Goal: Task Accomplishment & Management: Manage account settings

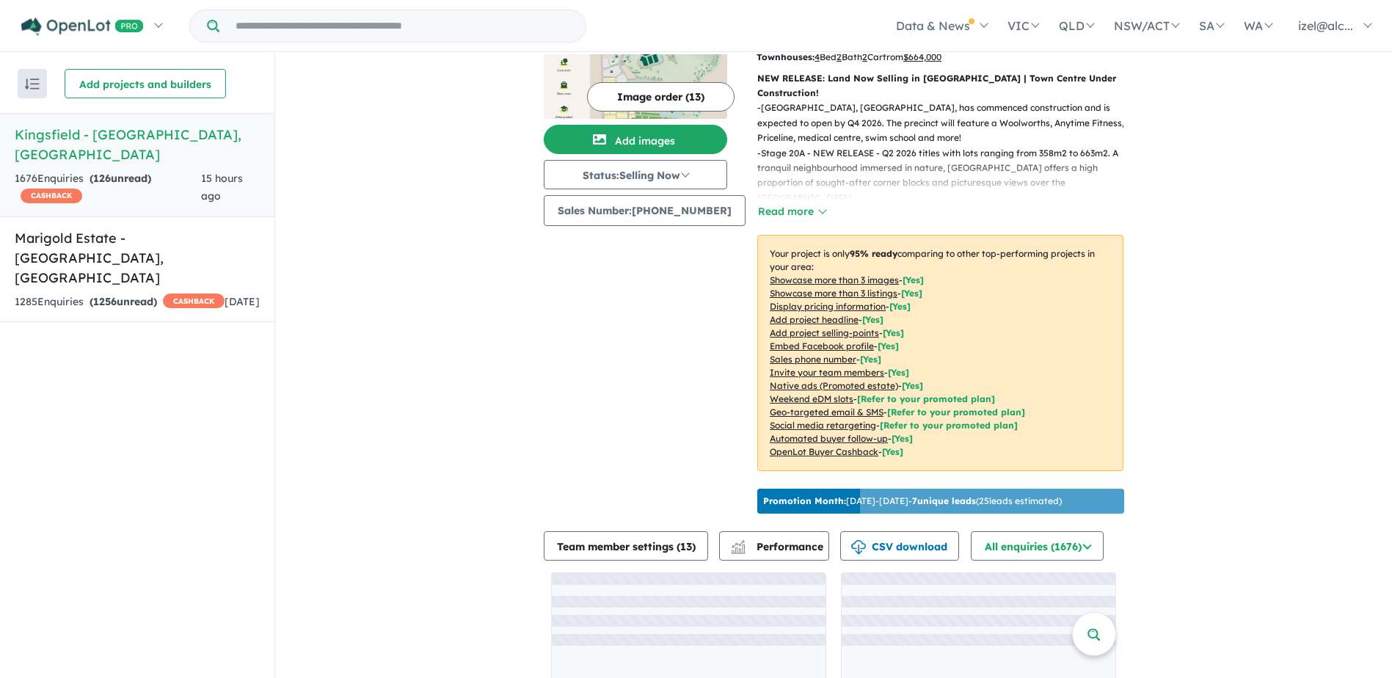
scroll to position [160, 0]
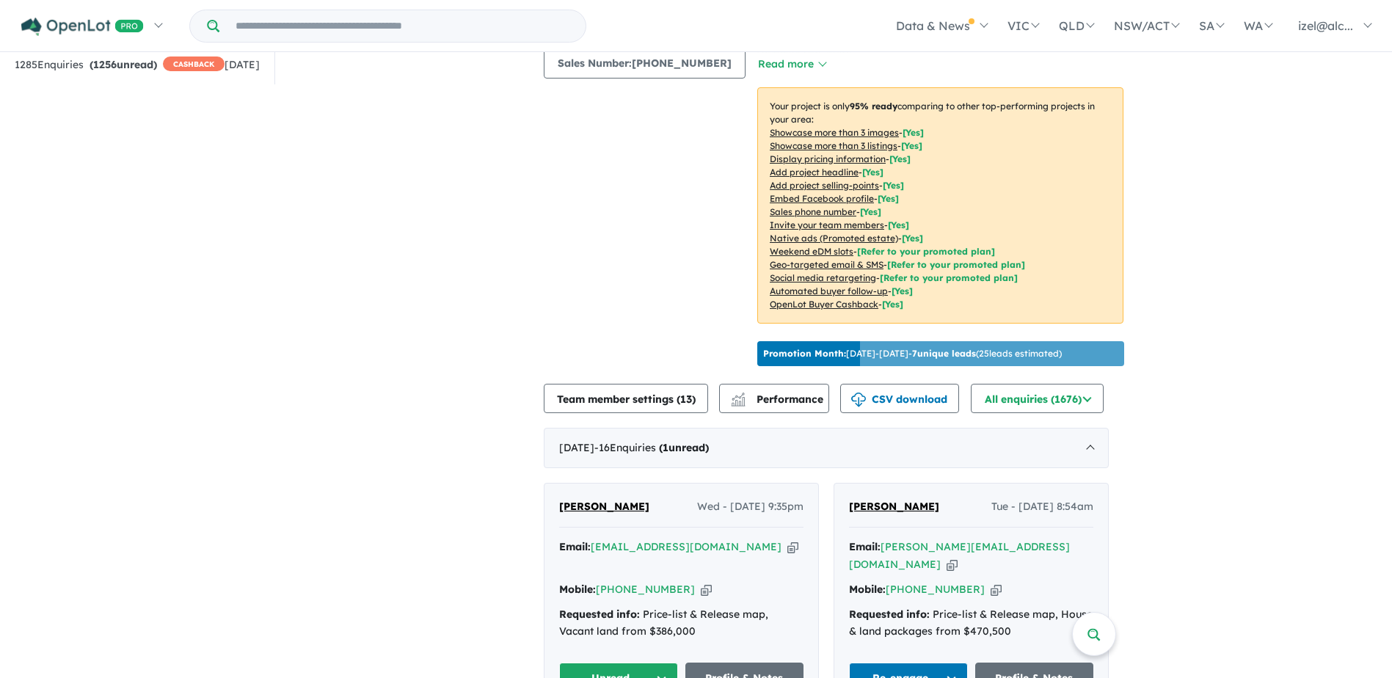
scroll to position [309, 0]
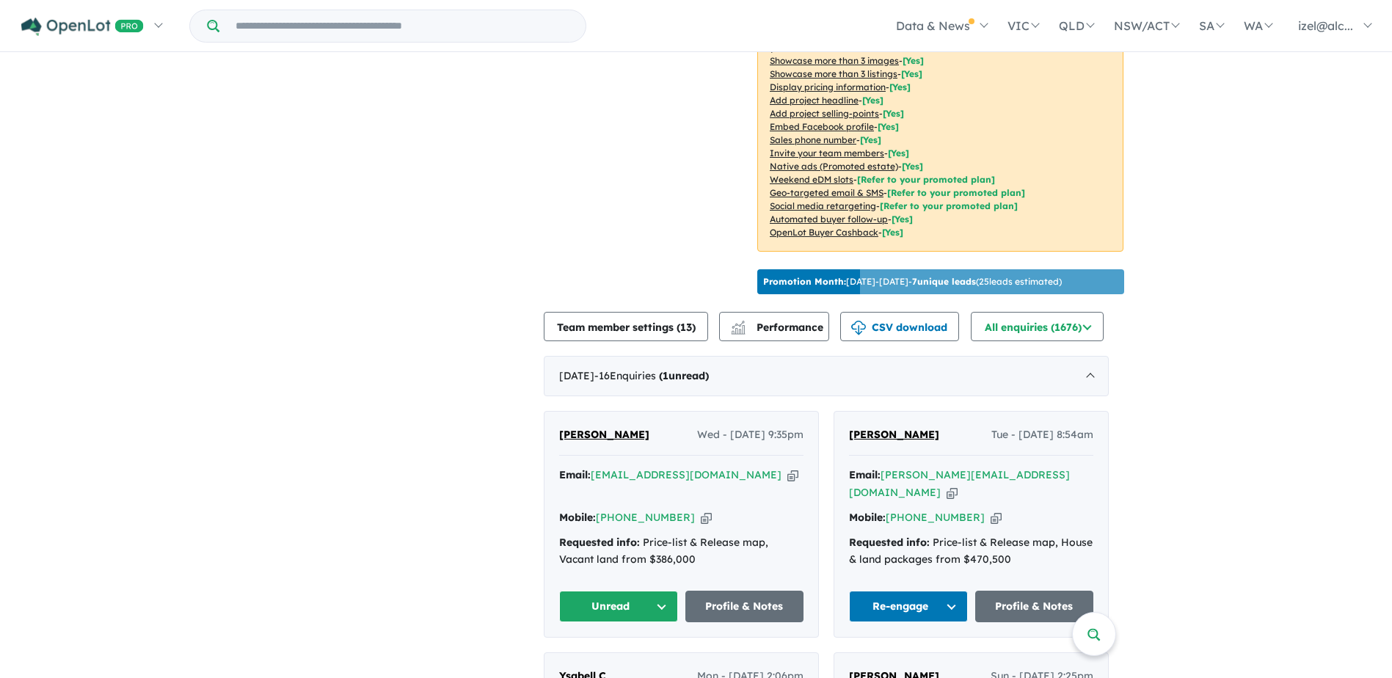
click at [787, 477] on icon "button" at bounding box center [792, 474] width 11 height 15
click at [701, 510] on icon "button" at bounding box center [706, 517] width 11 height 15
copy span "[PERSON_NAME]"
drag, startPoint x: 649, startPoint y: 450, endPoint x: 555, endPoint y: 440, distance: 95.1
click at [555, 440] on div "Amit Dhingra Wed - 20/08/2025, 9:35pm Email: amit_dhingra5@yahoo.com.au Copied!…" at bounding box center [681, 524] width 274 height 225
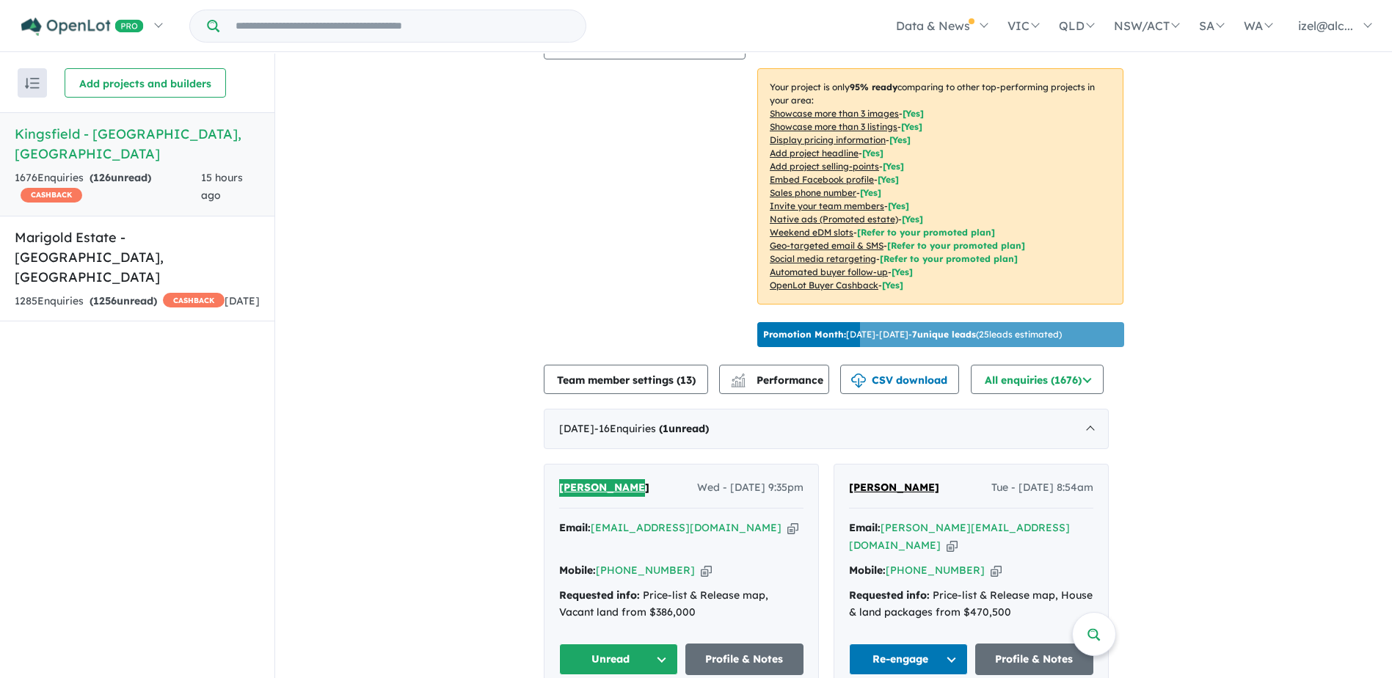
scroll to position [440, 0]
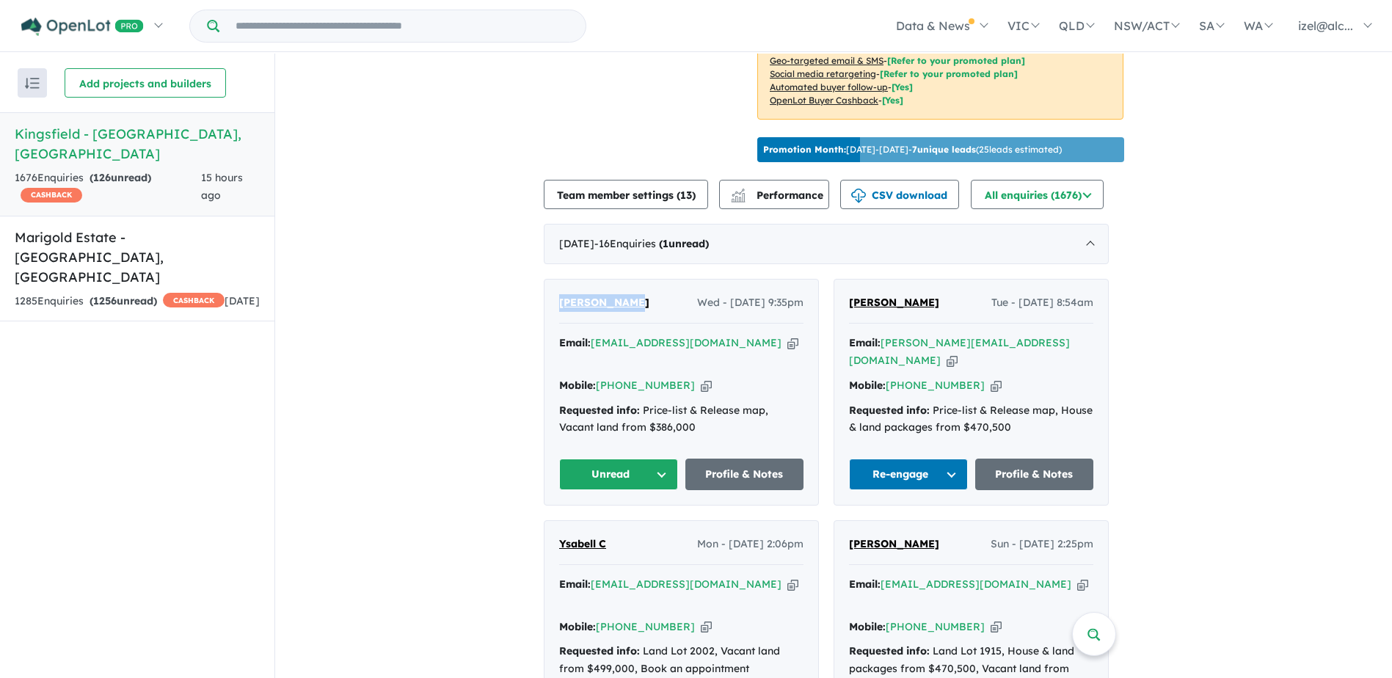
click at [787, 338] on icon "button" at bounding box center [792, 342] width 11 height 15
copy span "[PERSON_NAME]"
click at [701, 378] on icon "button" at bounding box center [706, 385] width 11 height 15
copy span "[PERSON_NAME]"
drag, startPoint x: 615, startPoint y: 447, endPoint x: 638, endPoint y: 464, distance: 28.8
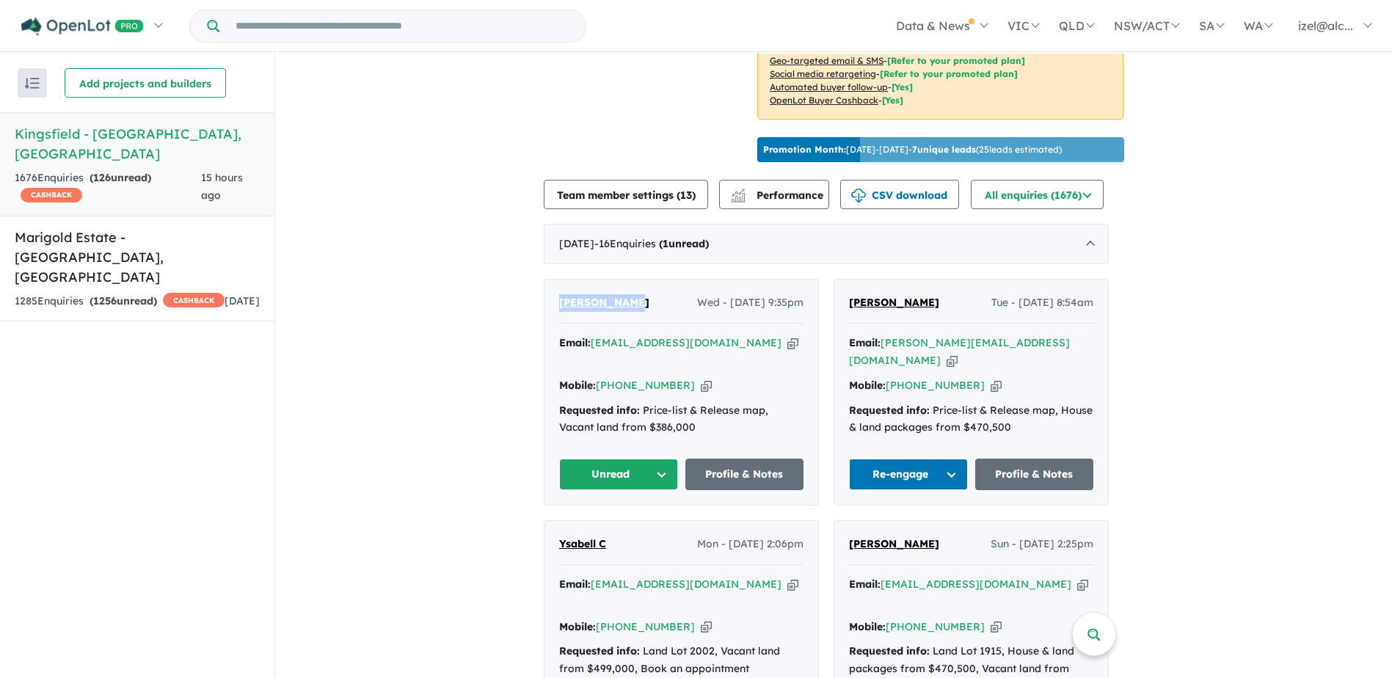
click at [615, 459] on button "Unread" at bounding box center [618, 475] width 119 height 32
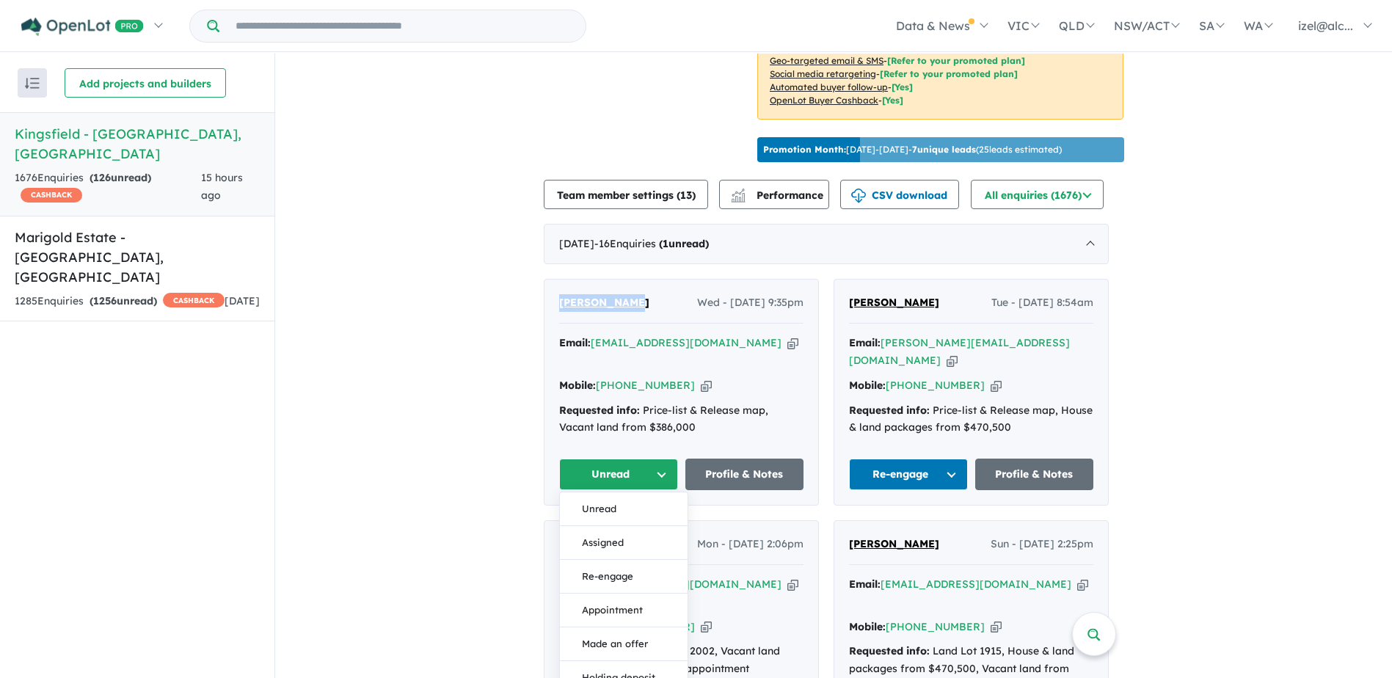
click at [643, 526] on button "Assigned" at bounding box center [624, 543] width 128 height 34
